Goal: Task Accomplishment & Management: Complete application form

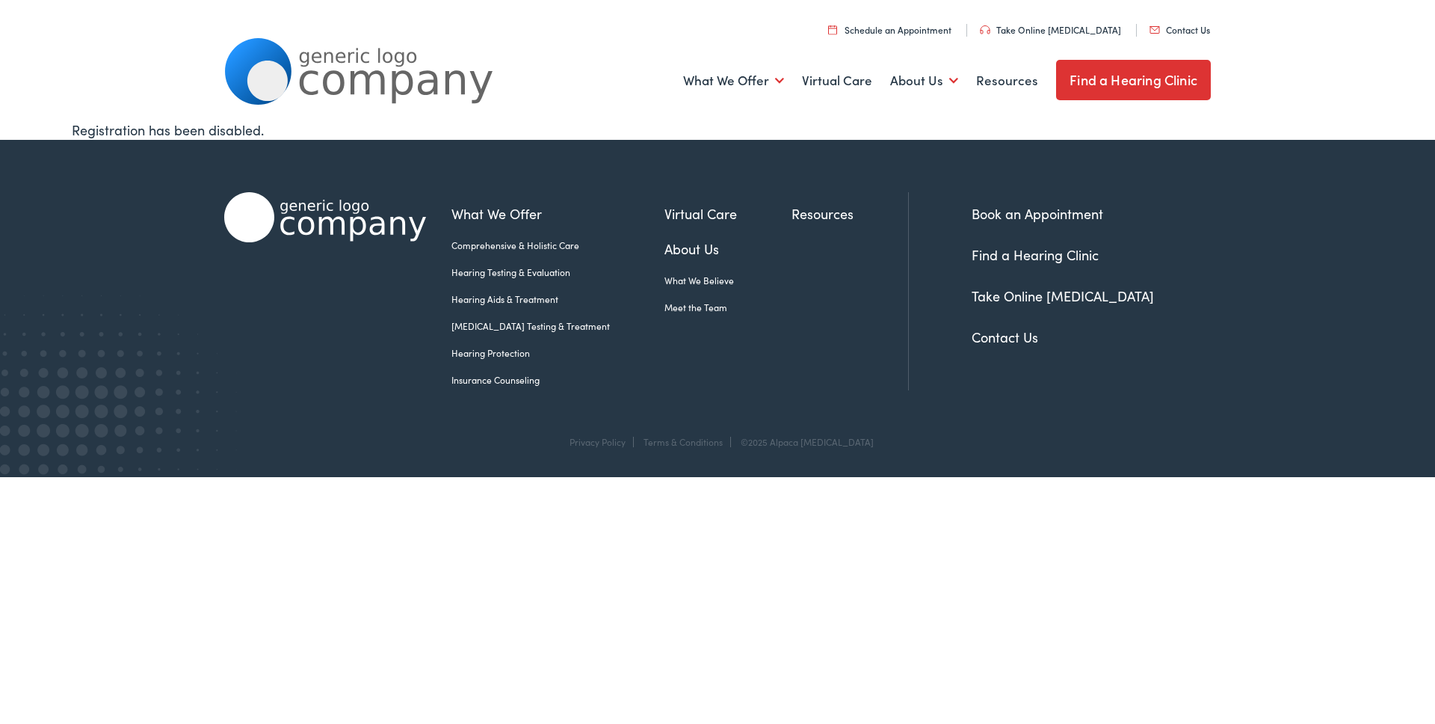
click at [382, 150] on div "What We Offer Comprehensive & Holistic Care Hearing Testing & Evaluation Hearin…" at bounding box center [717, 287] width 987 height 295
